Goal: Task Accomplishment & Management: Use online tool/utility

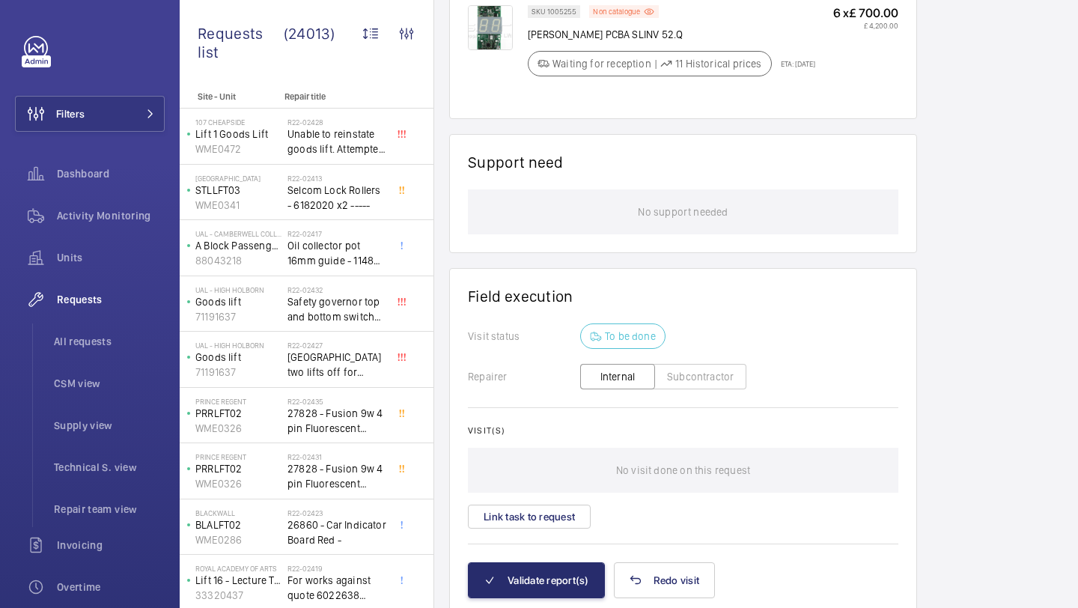
scroll to position [1043, 0]
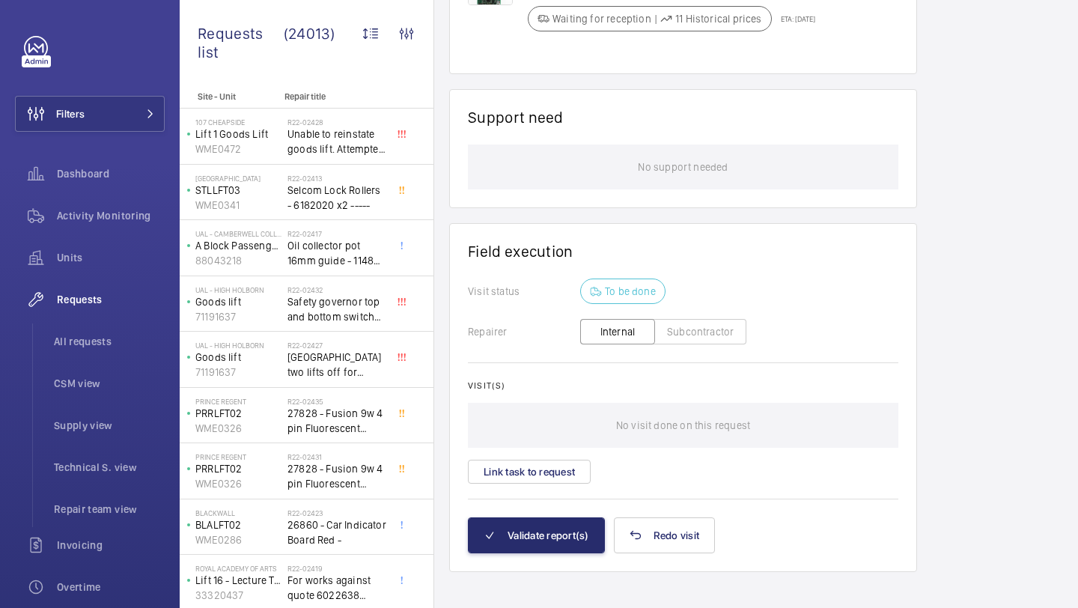
click at [555, 459] on div "Visit(s) No visit done on this request Link task to request" at bounding box center [683, 431] width 430 height 103
click at [549, 468] on button "Link task to request" at bounding box center [529, 471] width 123 height 24
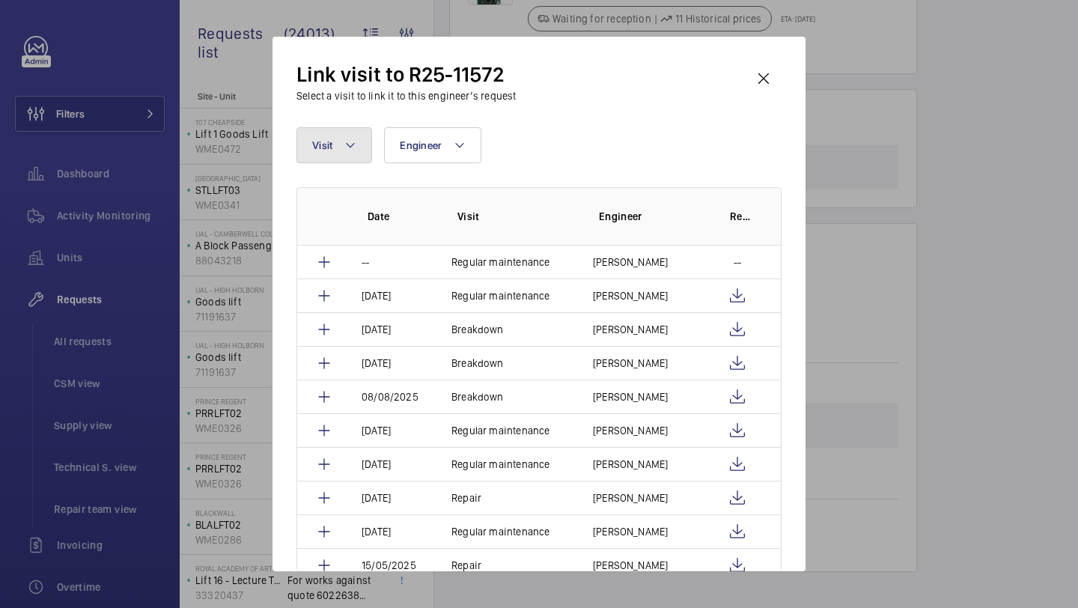
click at [343, 159] on button "Visit" at bounding box center [334, 145] width 76 height 36
type input "rep"
click at [364, 268] on div "Reset" at bounding box center [438, 281] width 283 height 36
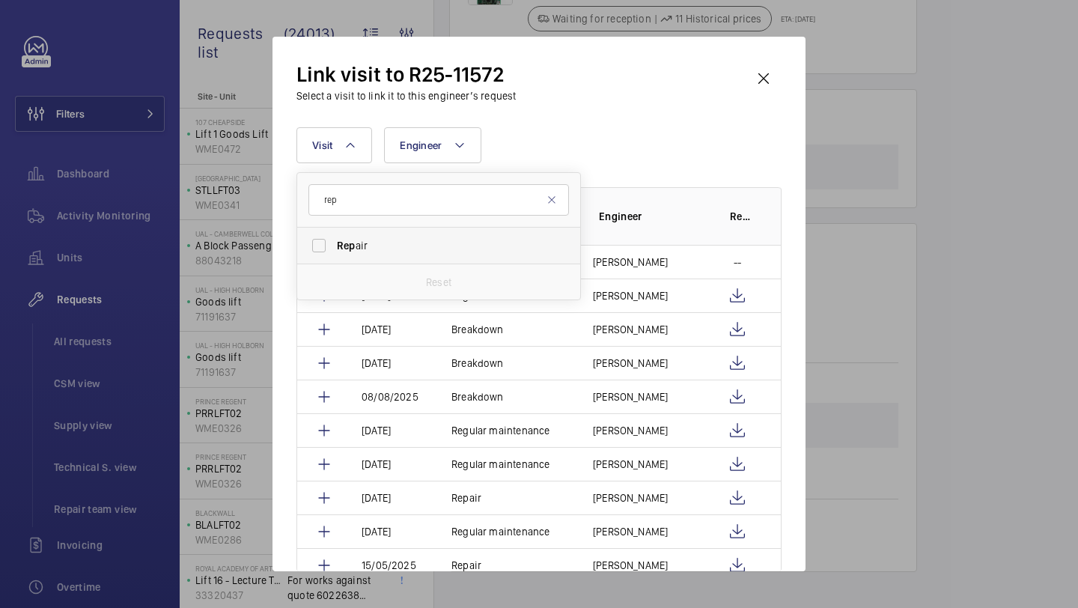
click at [369, 254] on label "Rep air" at bounding box center [427, 245] width 260 height 36
click at [334, 254] on input "Rep air" at bounding box center [319, 245] width 30 height 30
checkbox input "true"
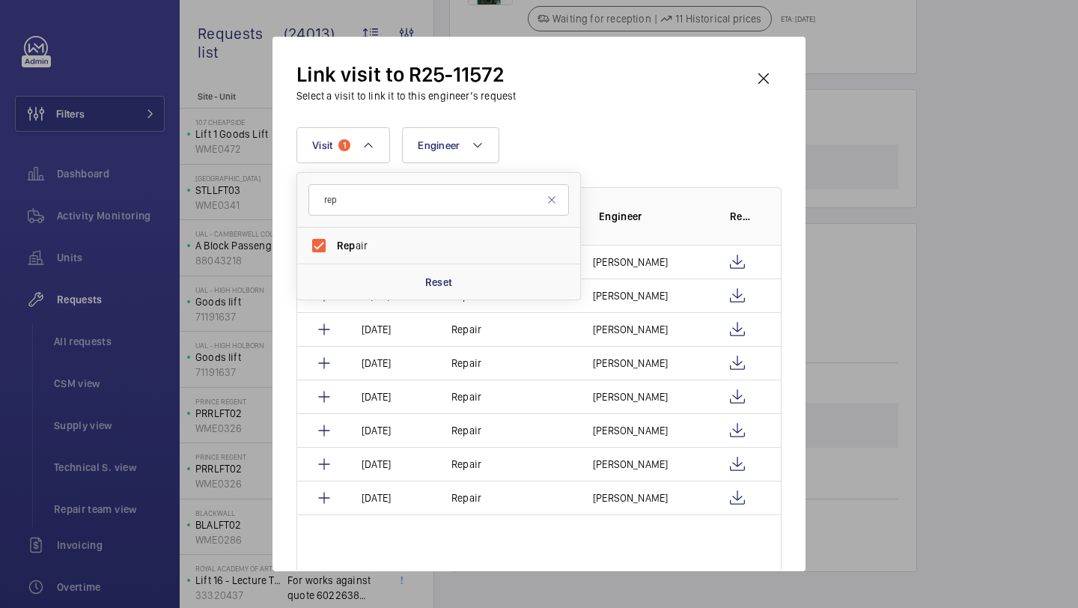
click at [614, 86] on div "Link visit to R25-11572 Select a visit to link it to this engineer’s request" at bounding box center [538, 82] width 485 height 43
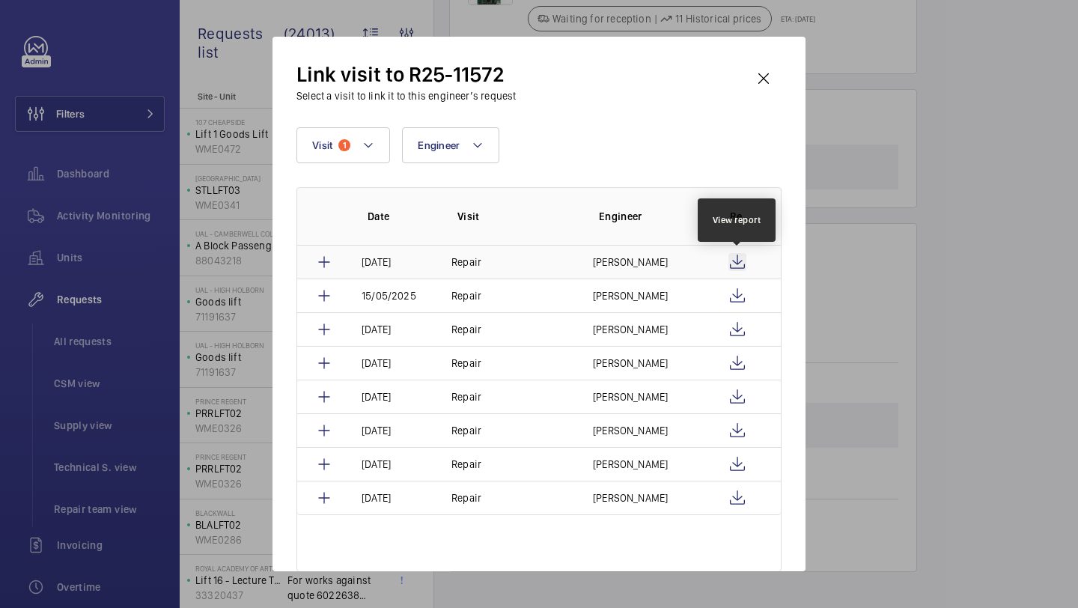
click at [741, 257] on wm-front-icon-button at bounding box center [737, 262] width 18 height 18
click at [767, 44] on div "Link visit to R25-11572 Select a visit to link it to this engineer’s request Vi…" at bounding box center [538, 304] width 533 height 534
click at [768, 63] on wm-front-icon-button at bounding box center [763, 79] width 36 height 36
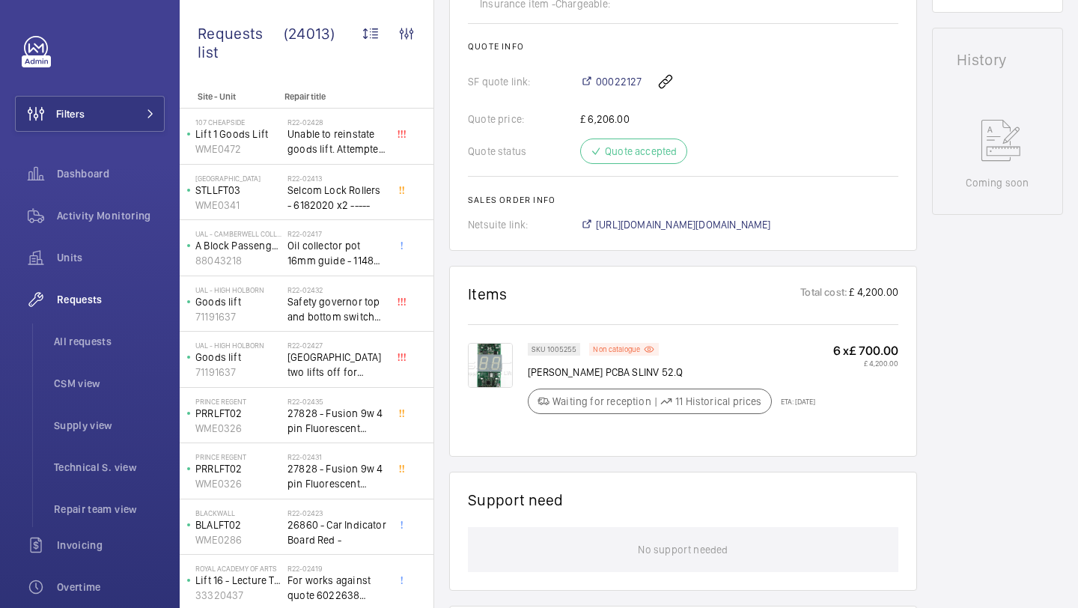
scroll to position [700, 0]
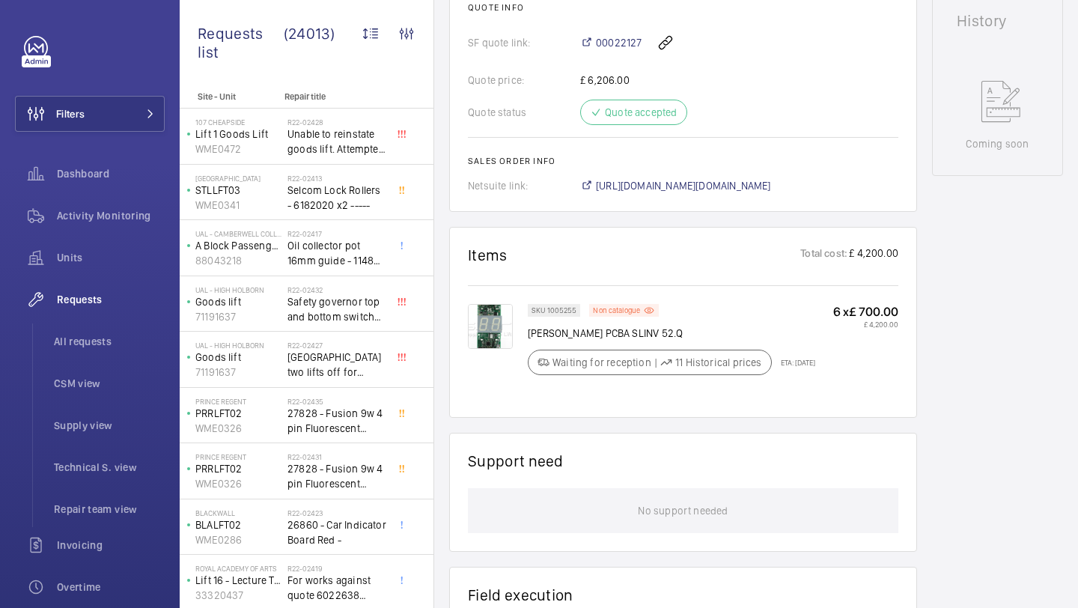
click at [501, 320] on img at bounding box center [490, 326] width 45 height 45
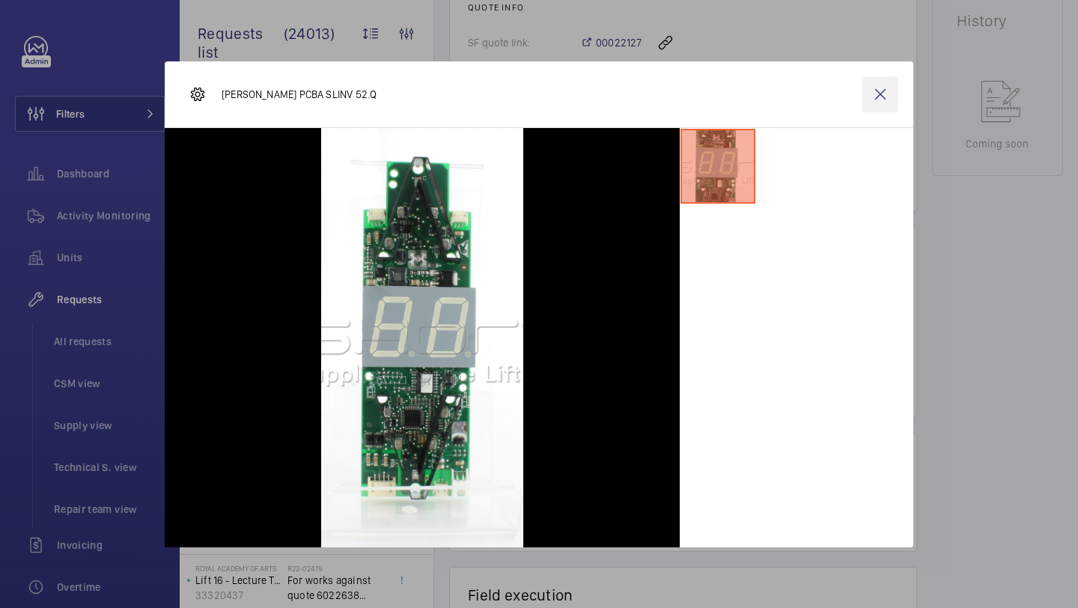
click at [882, 84] on wm-front-icon-button at bounding box center [880, 94] width 36 height 36
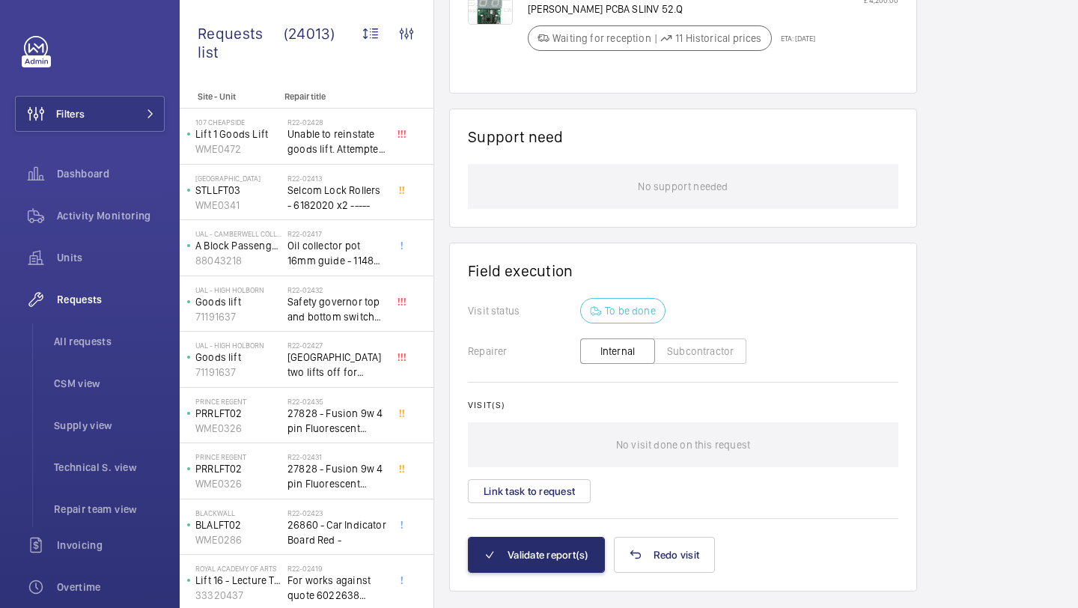
scroll to position [1021, 0]
